Goal: Navigation & Orientation: Find specific page/section

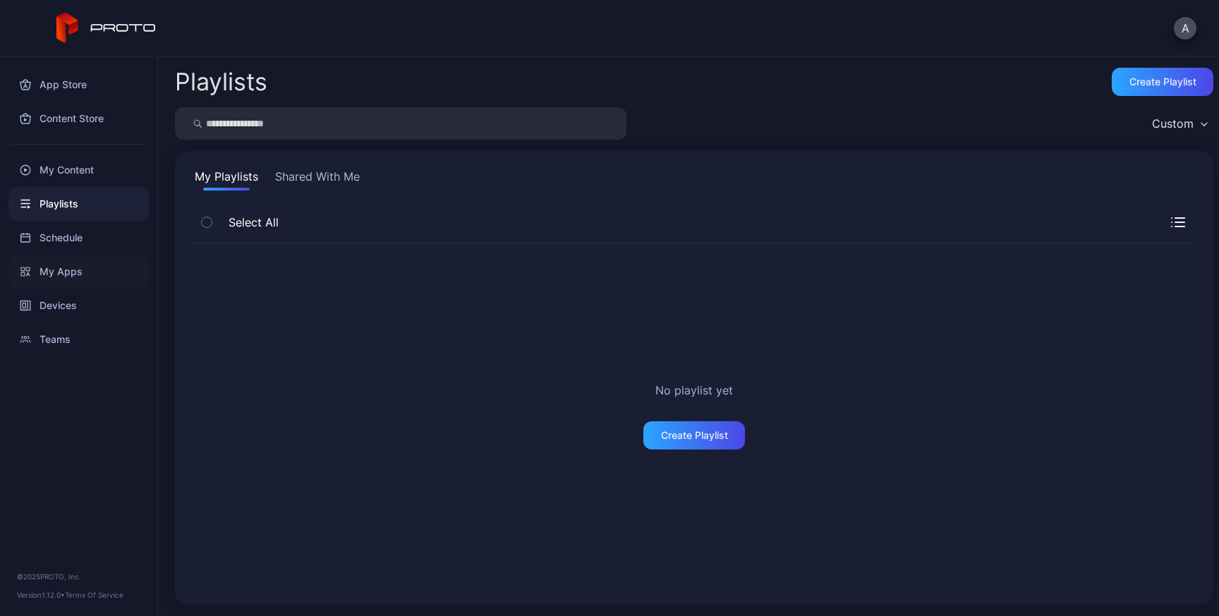
click at [88, 276] on div "My Apps" at bounding box center [78, 272] width 140 height 34
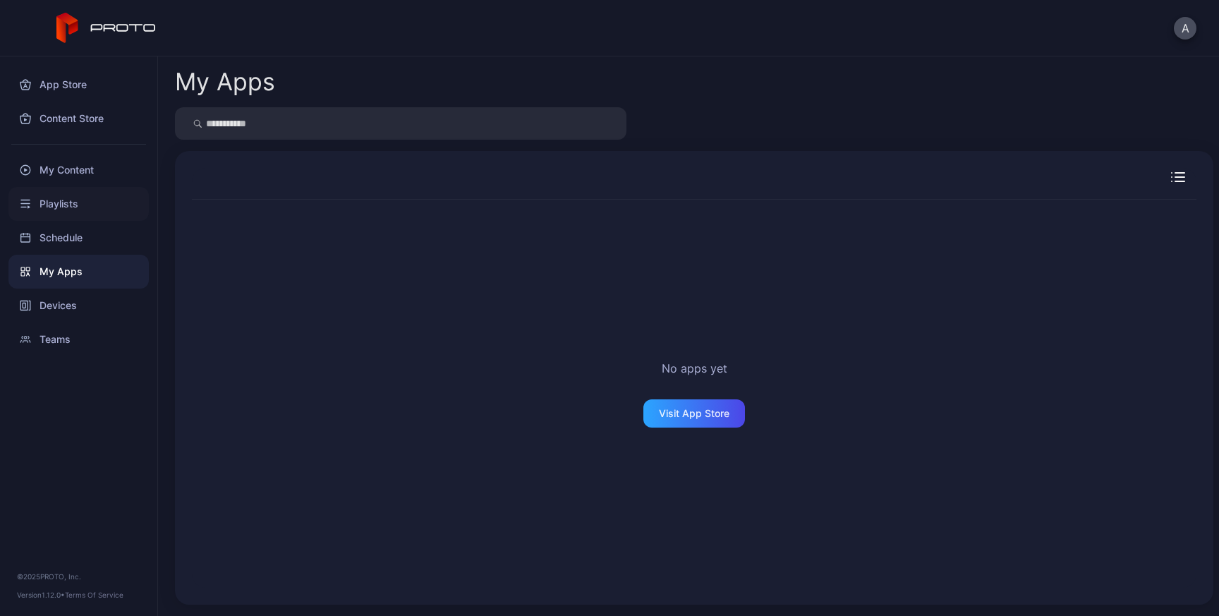
click at [71, 199] on div "Playlists" at bounding box center [78, 204] width 140 height 34
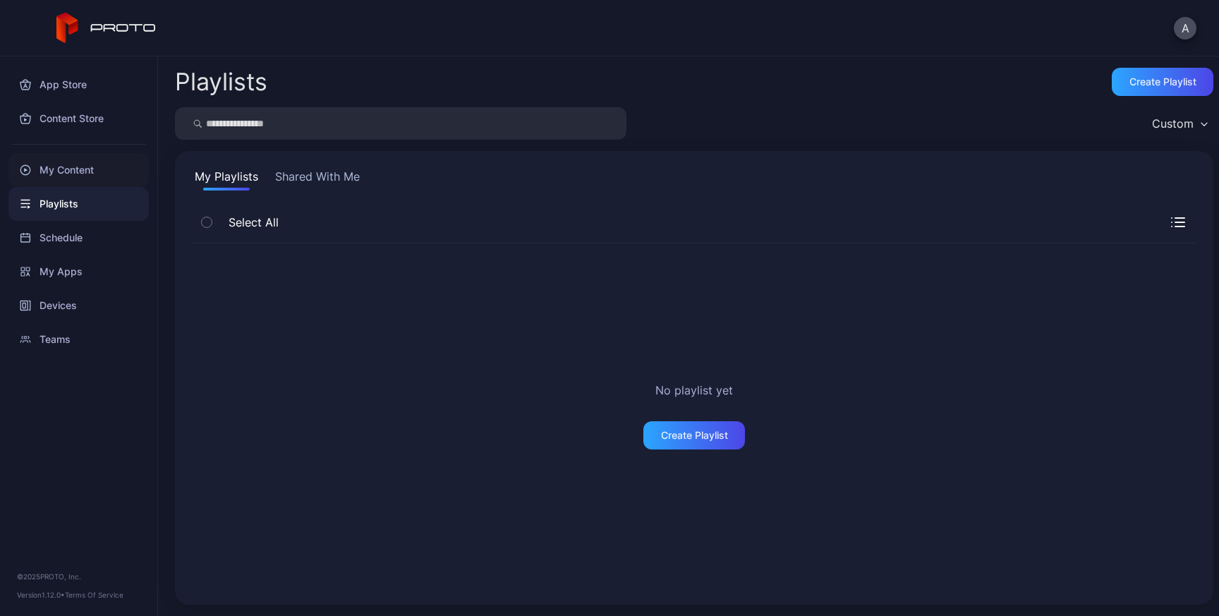
click at [54, 168] on div "My Content" at bounding box center [78, 170] width 140 height 34
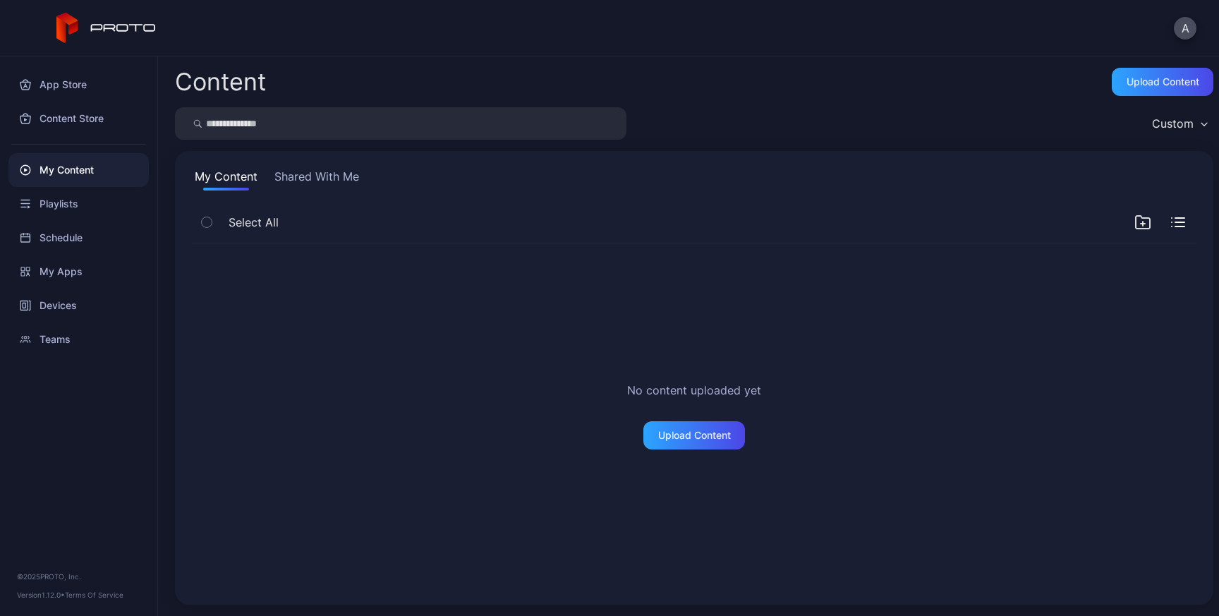
click at [353, 179] on button "Shared With Me" at bounding box center [317, 179] width 90 height 23
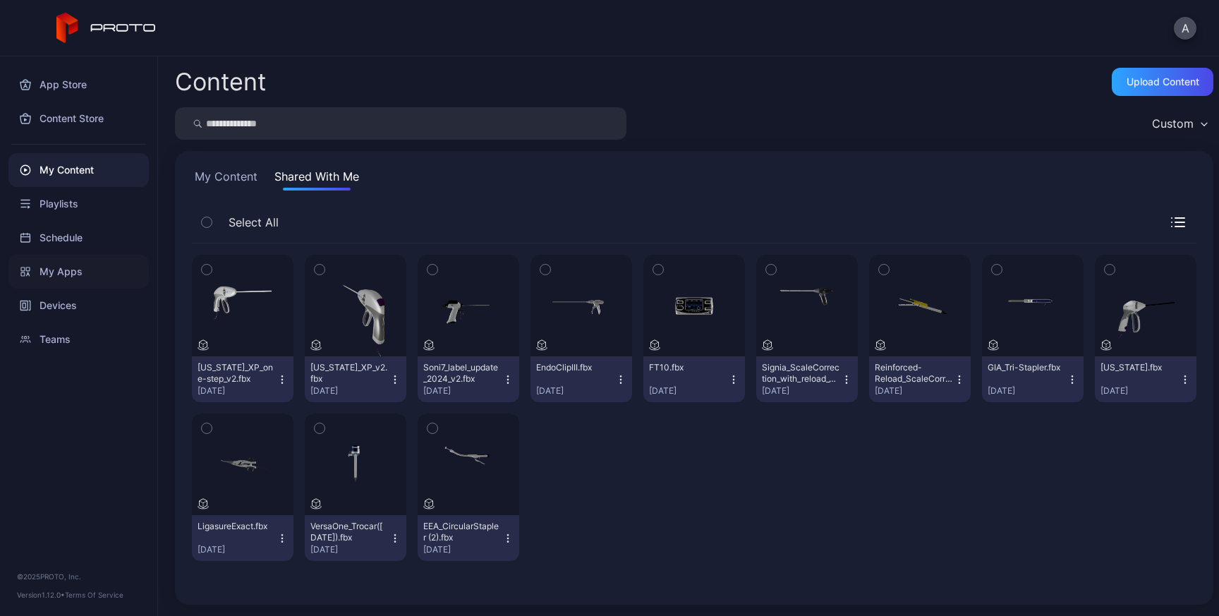
click at [60, 284] on div "My Apps" at bounding box center [78, 272] width 140 height 34
